Goal: Find specific page/section: Find specific page/section

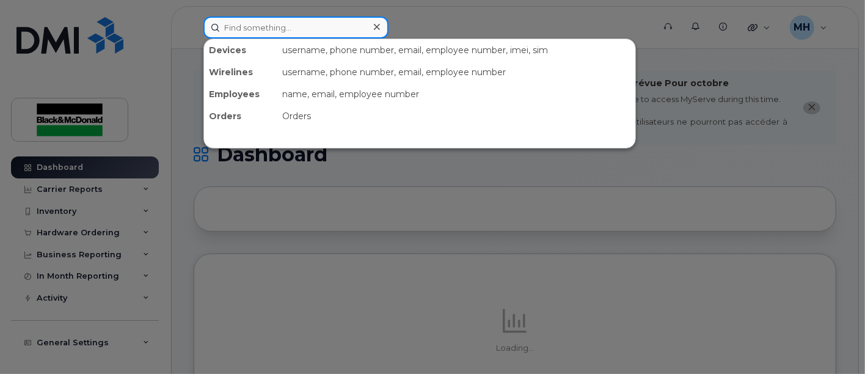
click at [332, 25] on input at bounding box center [295, 27] width 185 height 22
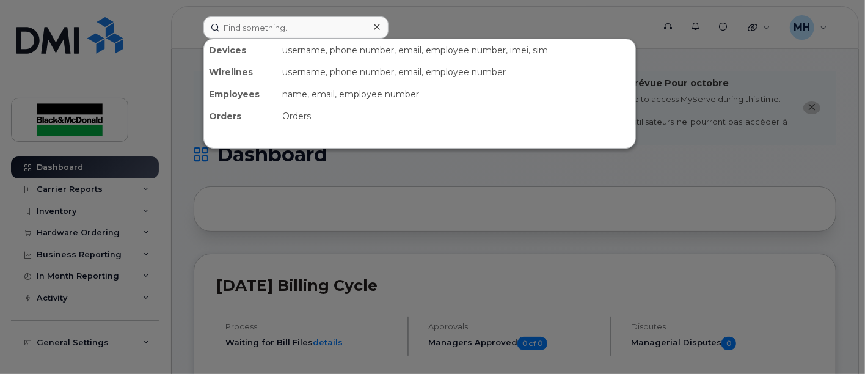
click at [156, 66] on div at bounding box center [432, 187] width 865 height 374
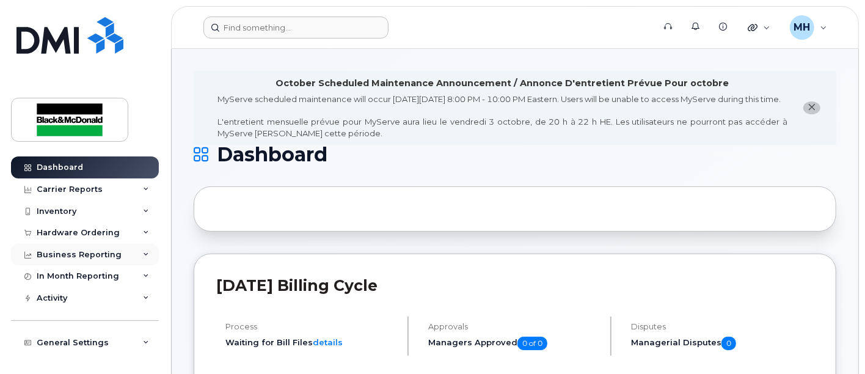
click at [66, 255] on div "Business Reporting" at bounding box center [79, 255] width 85 height 10
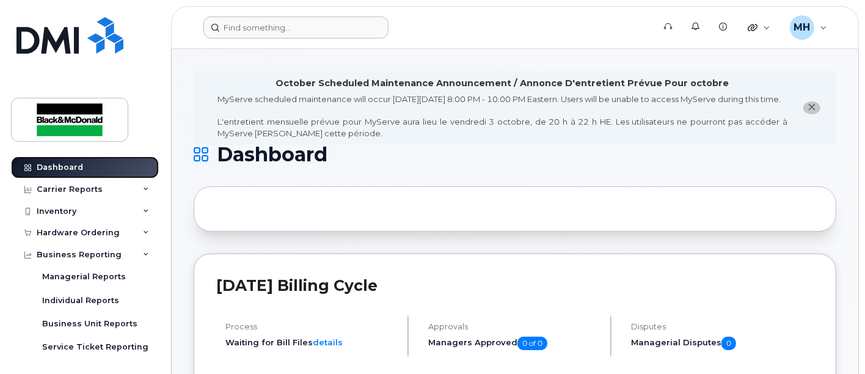
click at [73, 162] on div "Dashboard" at bounding box center [60, 167] width 46 height 10
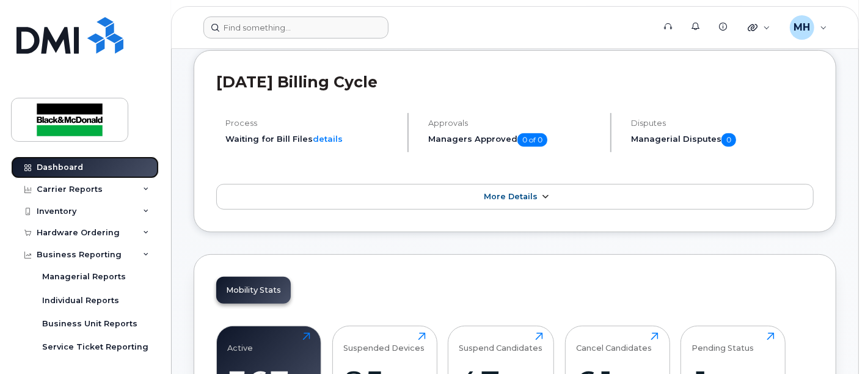
scroll to position [244, 0]
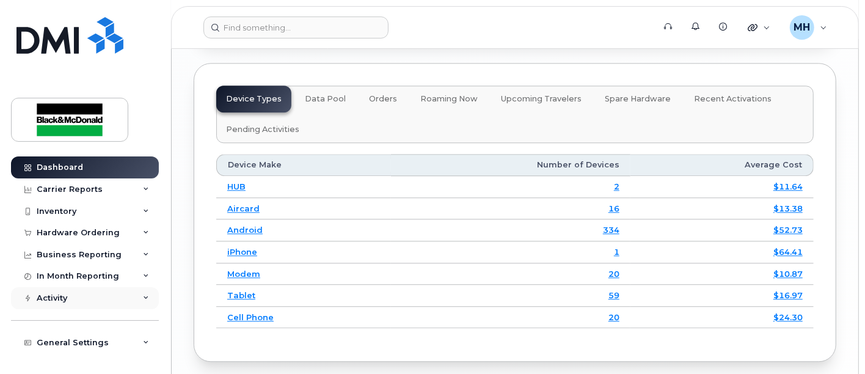
scroll to position [1900, 0]
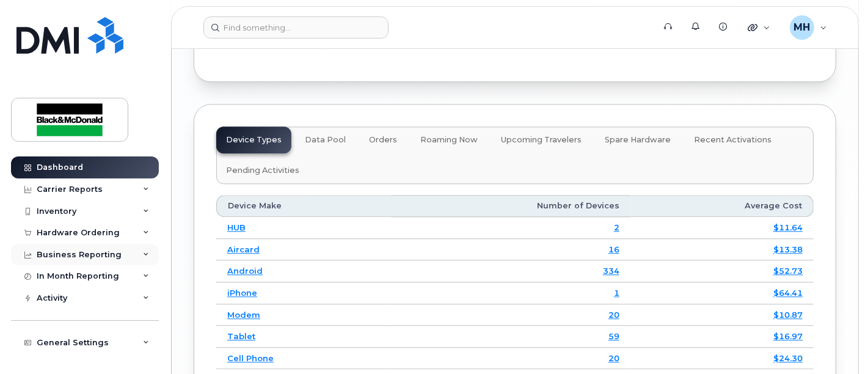
click at [54, 252] on div "Business Reporting" at bounding box center [79, 255] width 85 height 10
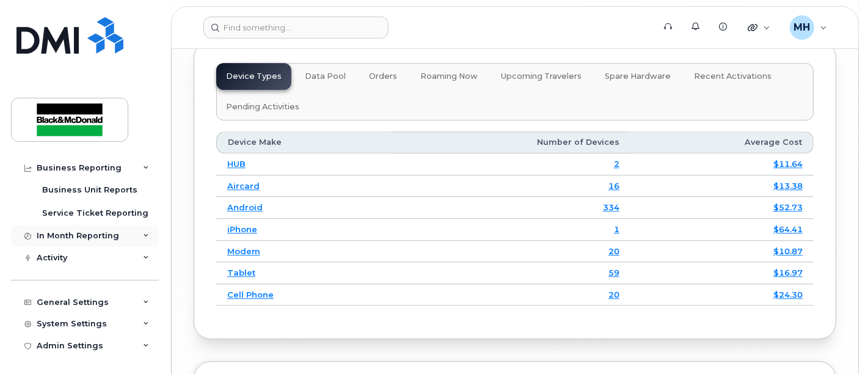
scroll to position [2036, 0]
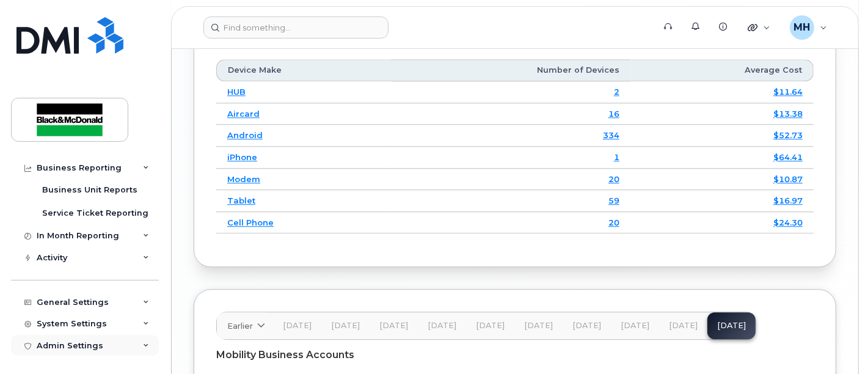
click at [84, 346] on div "Admin Settings" at bounding box center [70, 346] width 67 height 10
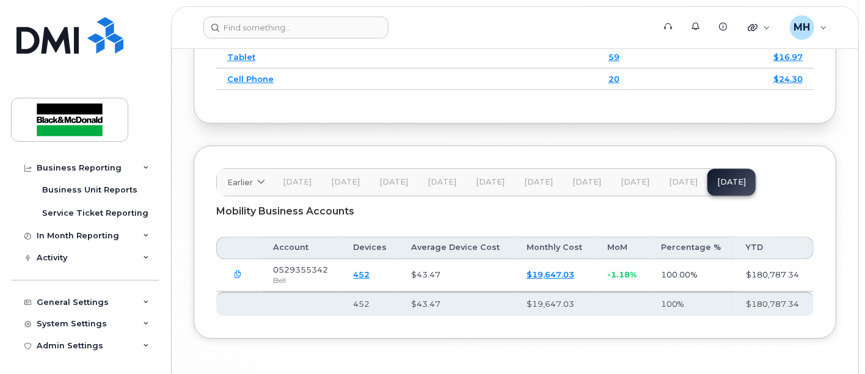
scroll to position [2227, 0]
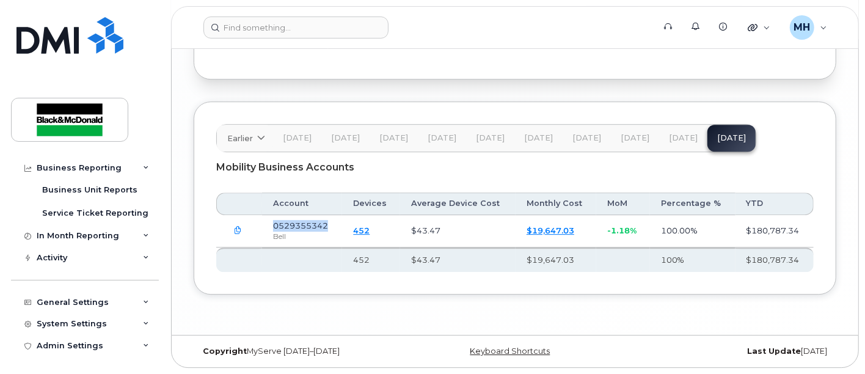
drag, startPoint x: 331, startPoint y: 222, endPoint x: 274, endPoint y: 229, distance: 57.9
click at [274, 229] on td "0529355342 Bell" at bounding box center [302, 231] width 80 height 32
copy span "0529355342"
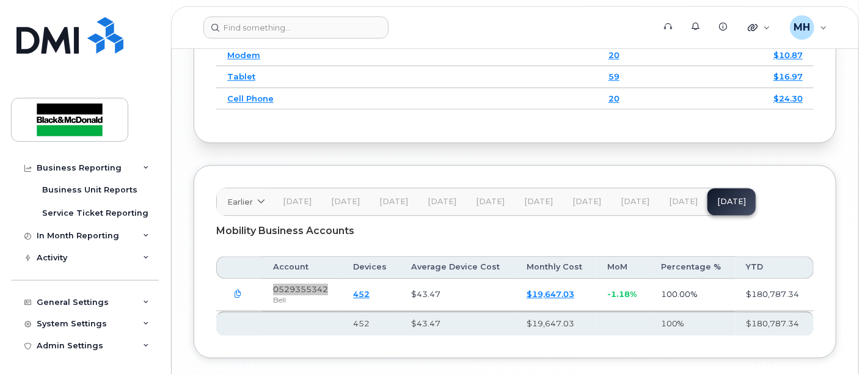
scroll to position [2159, 0]
click at [426, 244] on div "Mobility Business Accounts" at bounding box center [514, 232] width 597 height 31
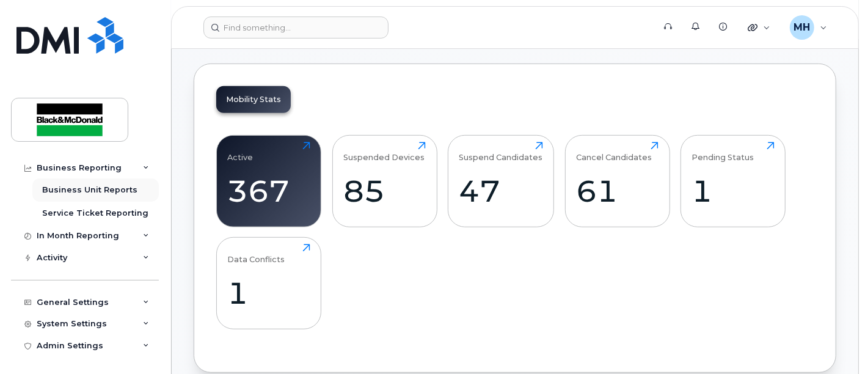
scroll to position [0, 0]
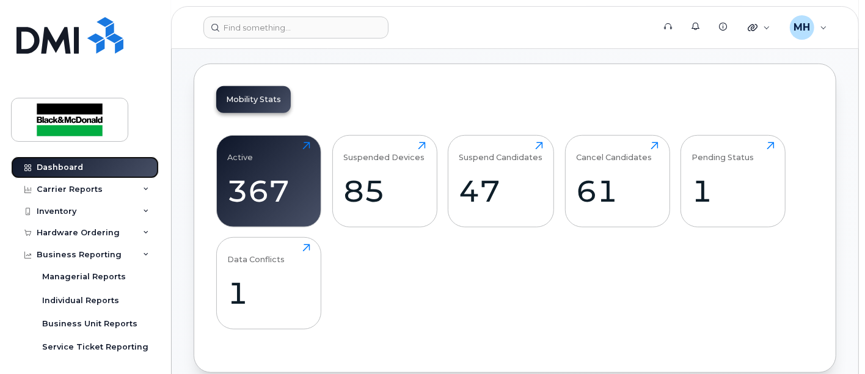
click at [68, 169] on div "Dashboard" at bounding box center [60, 167] width 46 height 10
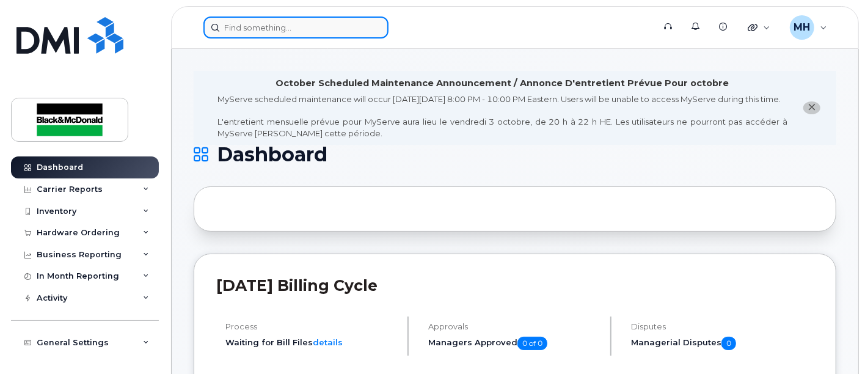
click at [315, 27] on input at bounding box center [295, 27] width 185 height 22
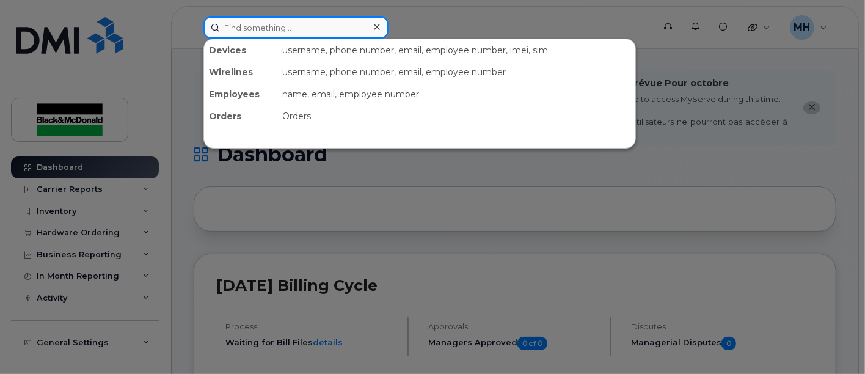
click at [263, 30] on input at bounding box center [295, 27] width 185 height 22
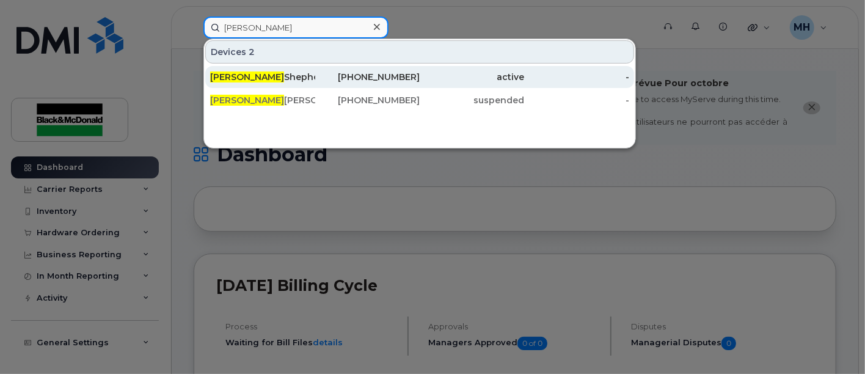
type input "[PERSON_NAME]"
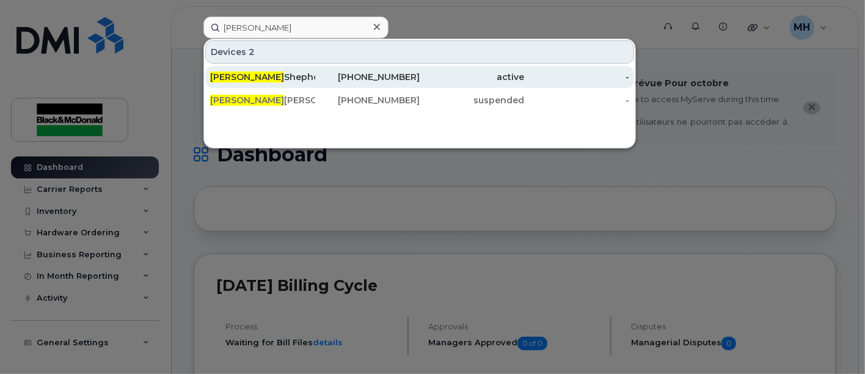
click at [283, 80] on div "[PERSON_NAME]" at bounding box center [262, 77] width 105 height 12
